Goal: Task Accomplishment & Management: Manage account settings

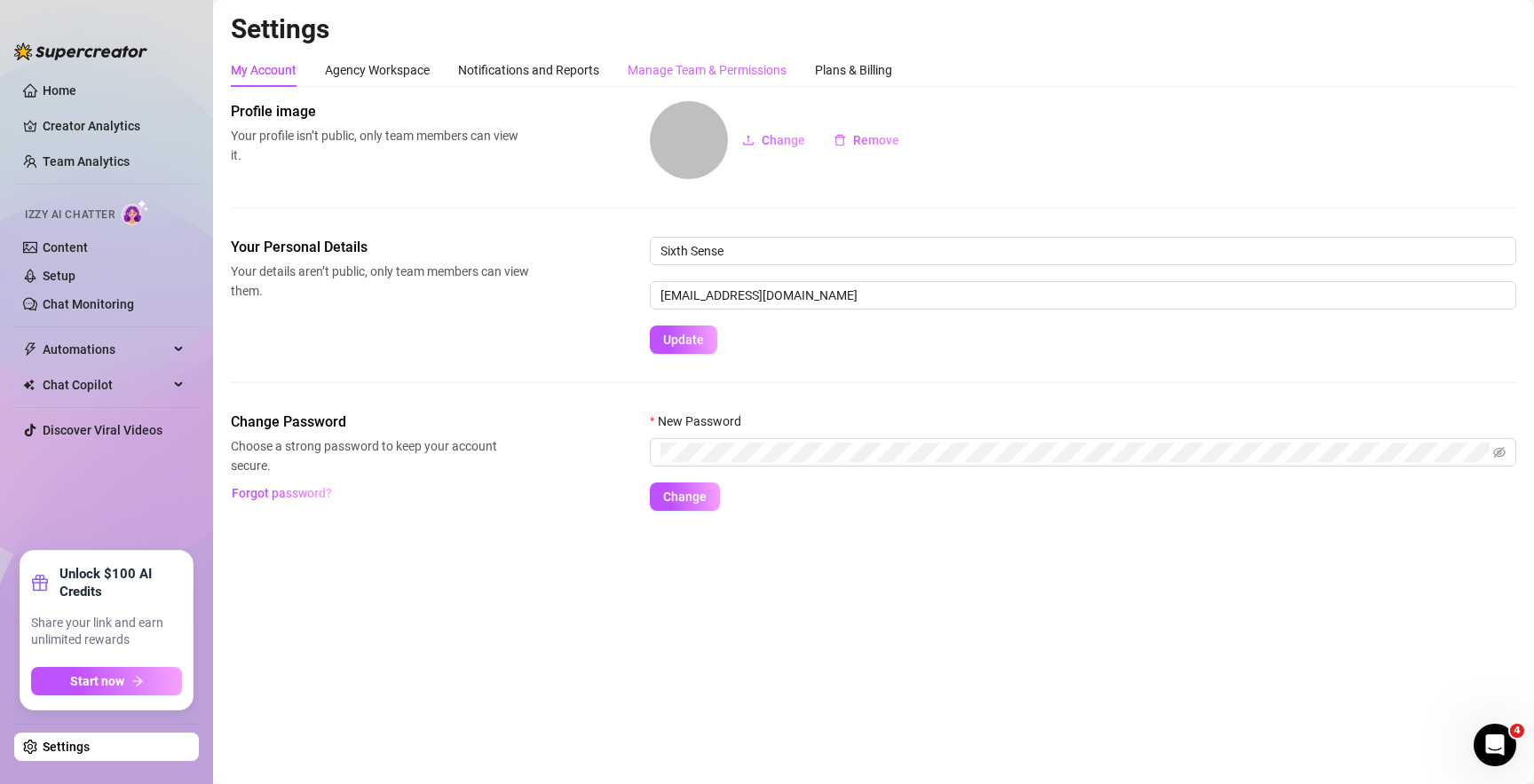
click at [693, 80] on div "Manage Team & Permissions" at bounding box center [707, 70] width 159 height 33
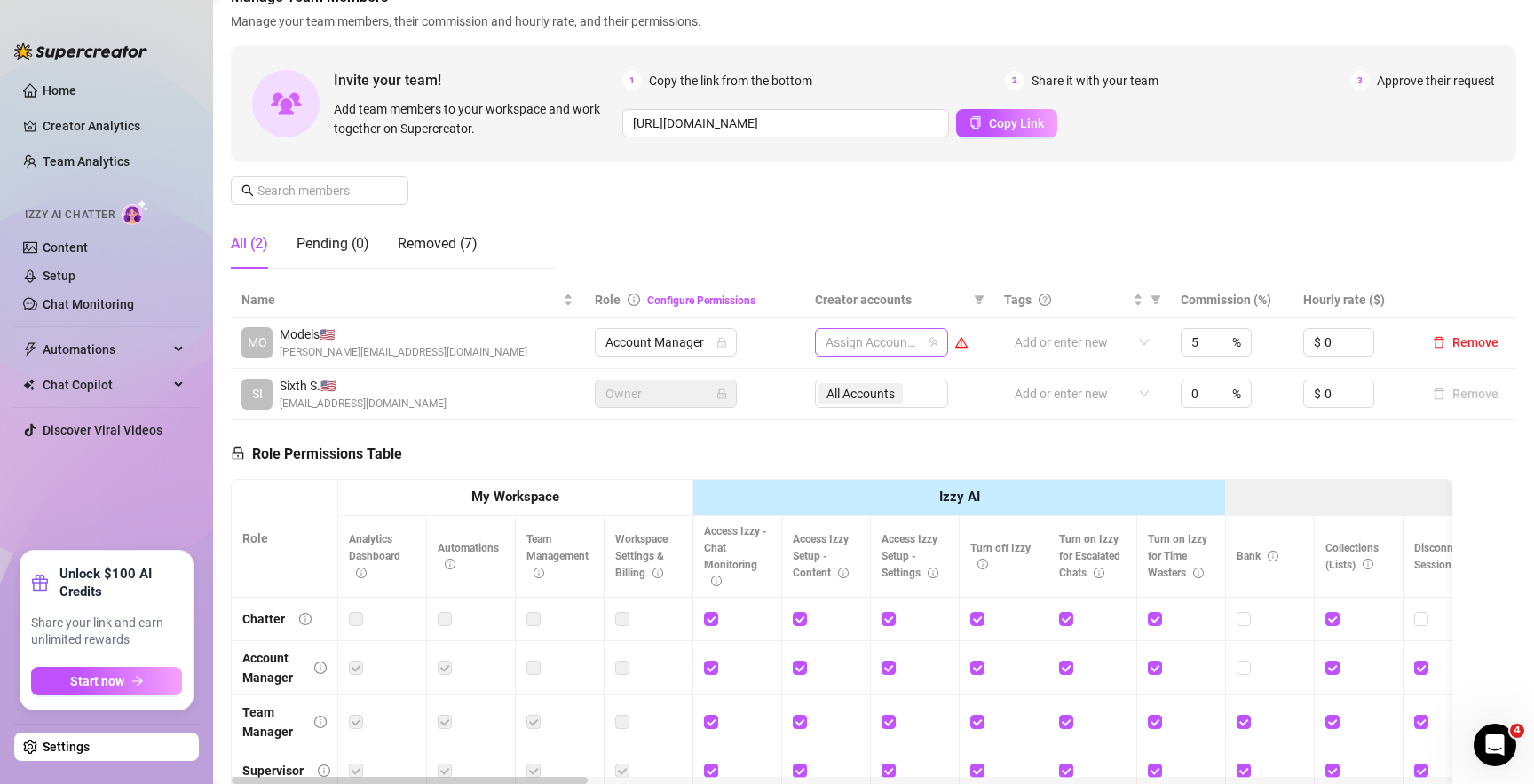
scroll to position [124, 0]
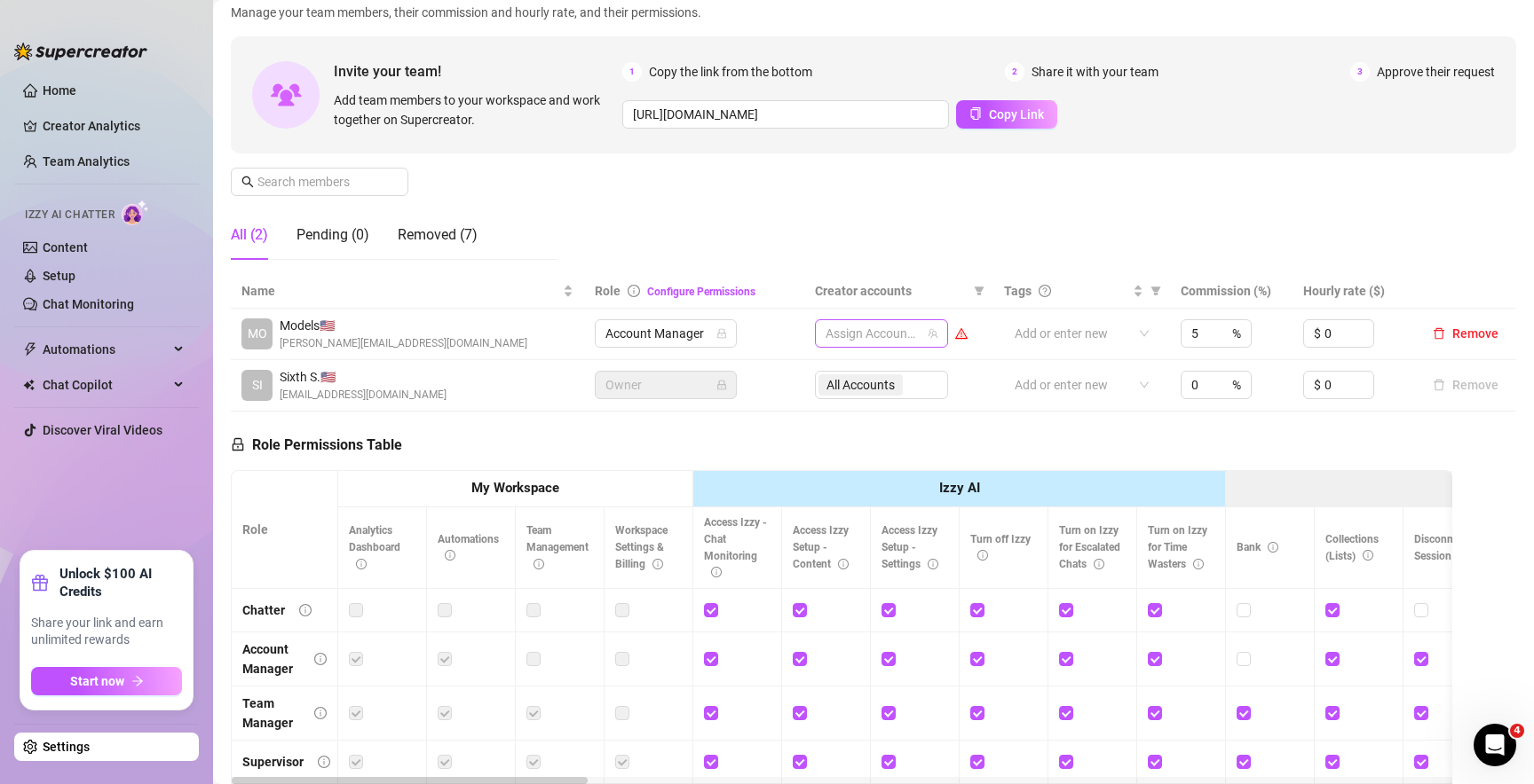
click at [853, 331] on div at bounding box center [872, 333] width 107 height 25
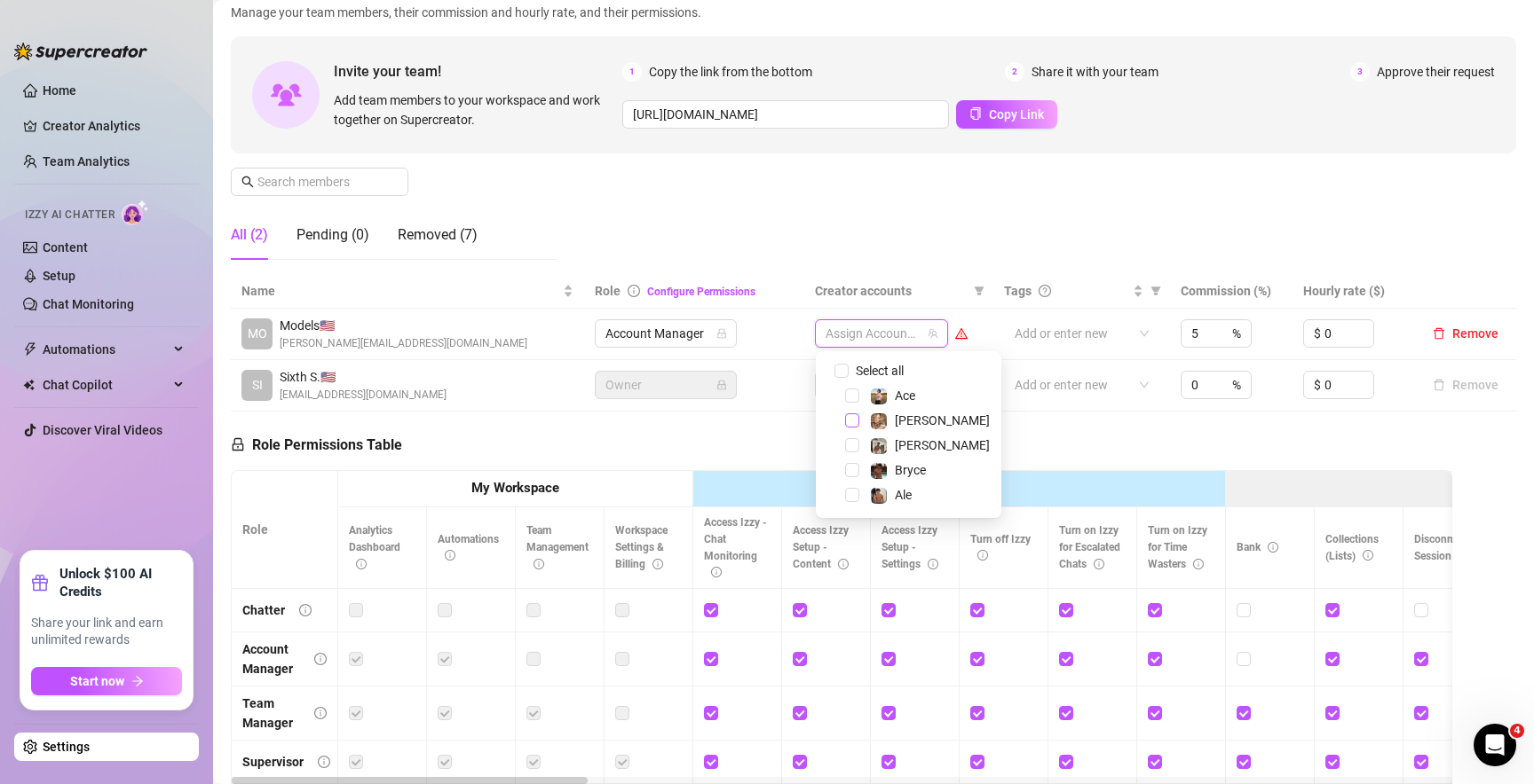
click at [852, 422] on span "Select tree node" at bounding box center [852, 420] width 14 height 14
click at [777, 433] on div "Role Permissions Table Role My Workspace Izzy AI OnlyFans Side Menu OnlyFans Ch…" at bounding box center [841, 667] width 1221 height 511
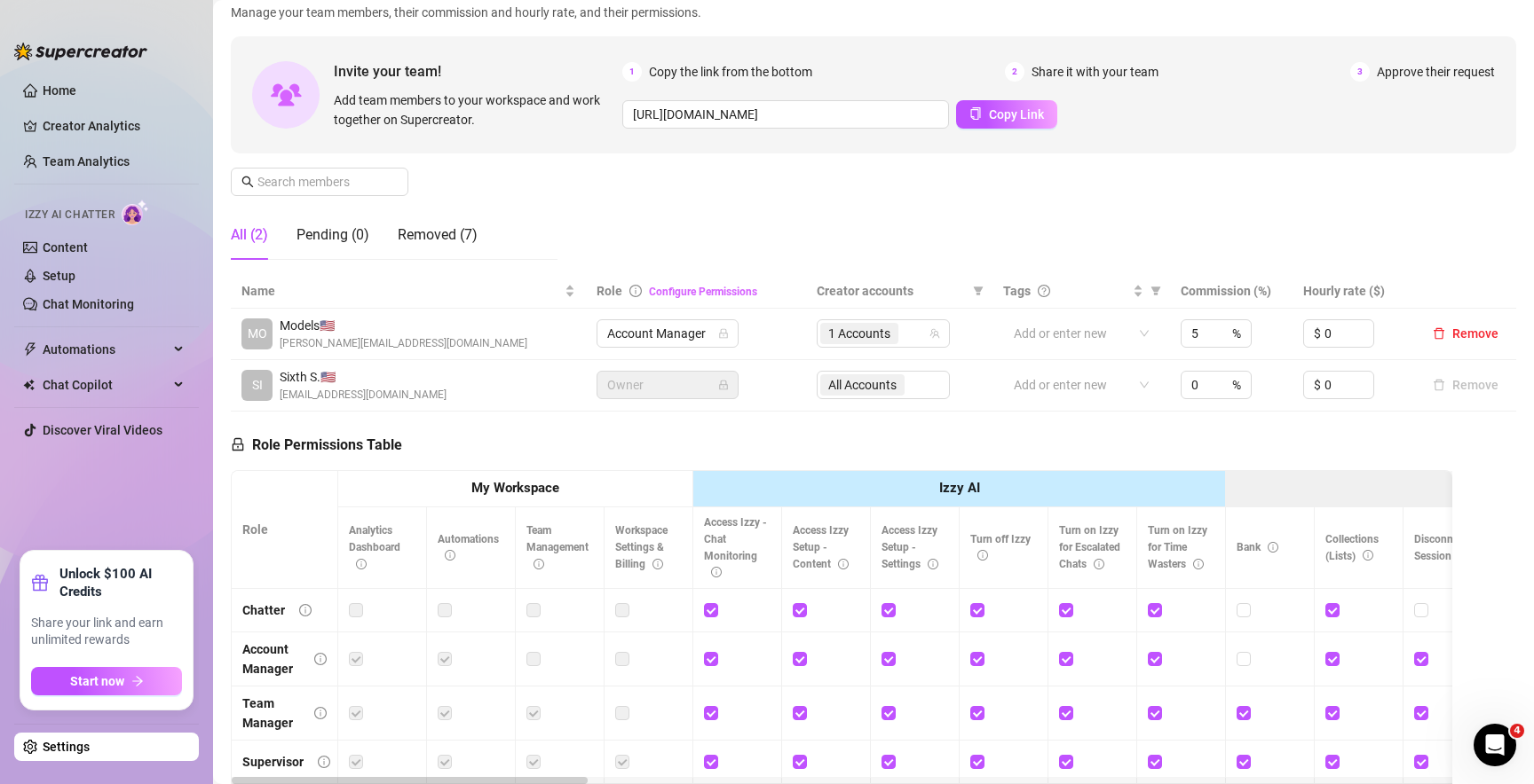
scroll to position [0, 0]
